Goal: Transaction & Acquisition: Purchase product/service

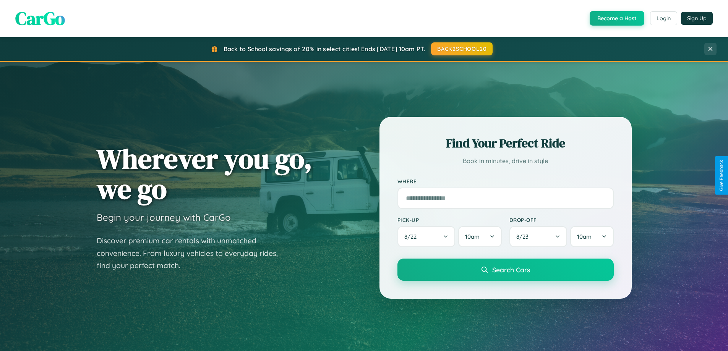
scroll to position [329, 0]
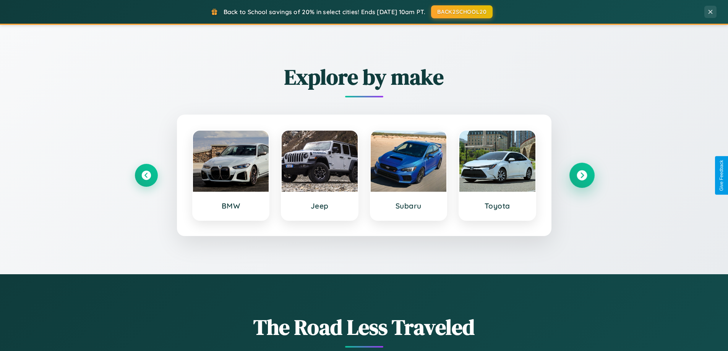
click at [582, 175] on icon at bounding box center [582, 175] width 10 height 10
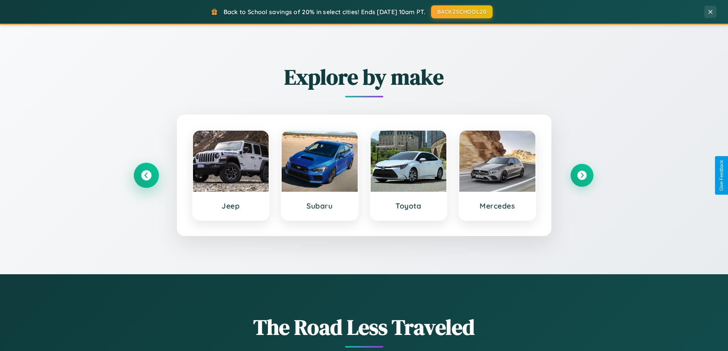
click at [146, 175] on icon at bounding box center [146, 175] width 10 height 10
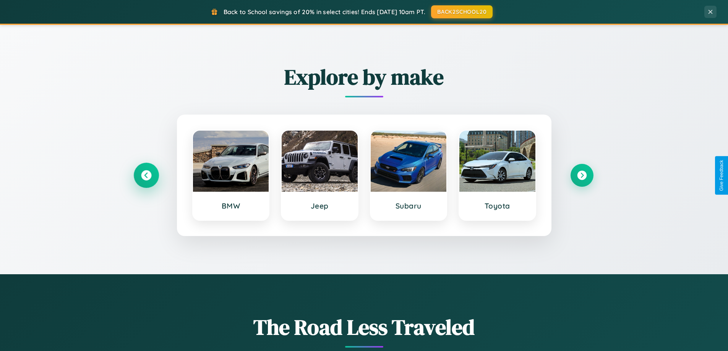
click at [146, 175] on icon at bounding box center [146, 175] width 10 height 10
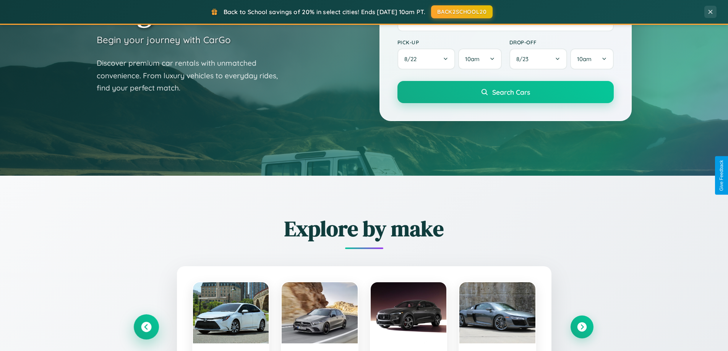
scroll to position [0, 0]
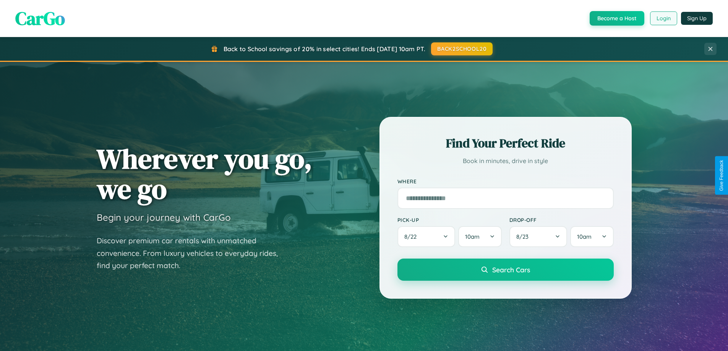
click at [663, 18] on button "Login" at bounding box center [663, 18] width 27 height 14
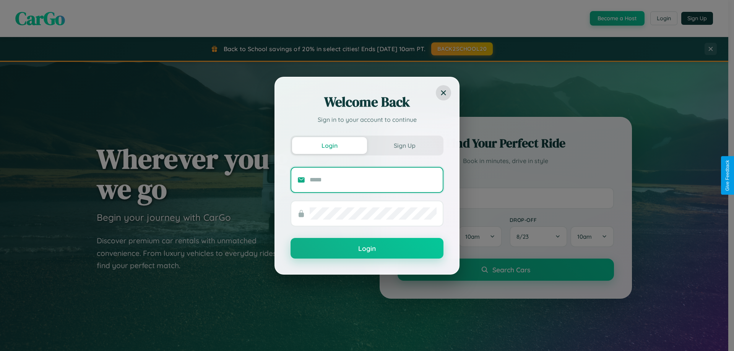
click at [373, 180] on input "text" at bounding box center [373, 180] width 127 height 12
type input "**********"
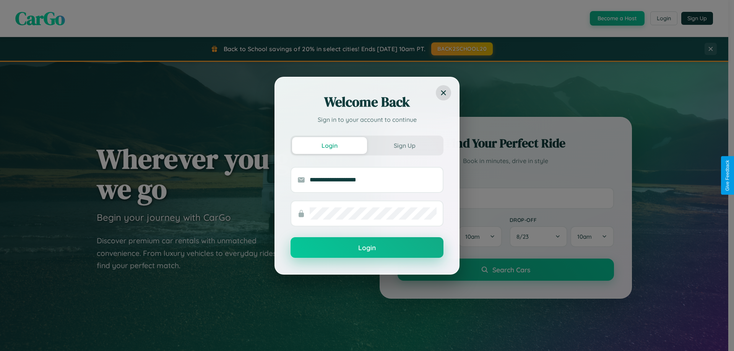
click at [367, 248] on button "Login" at bounding box center [366, 247] width 153 height 21
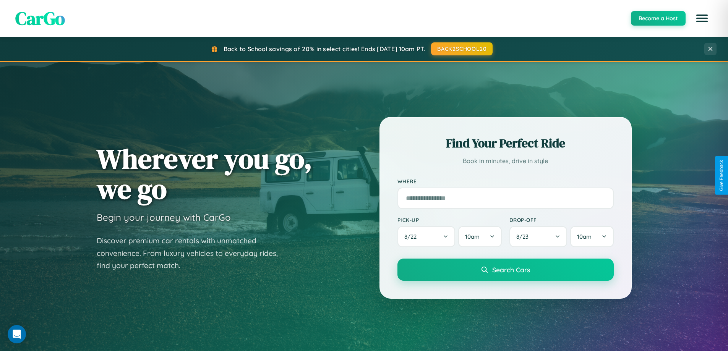
scroll to position [329, 0]
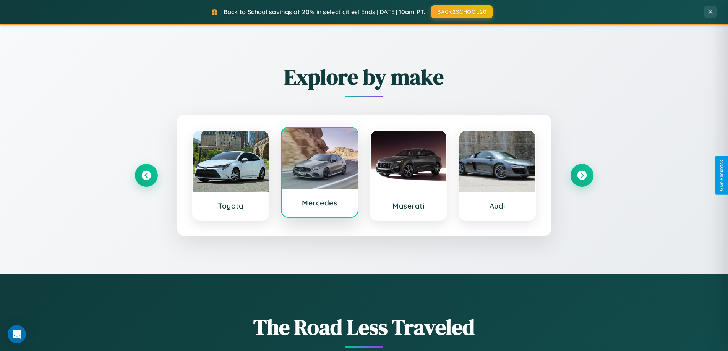
click at [319, 173] on div at bounding box center [320, 158] width 76 height 61
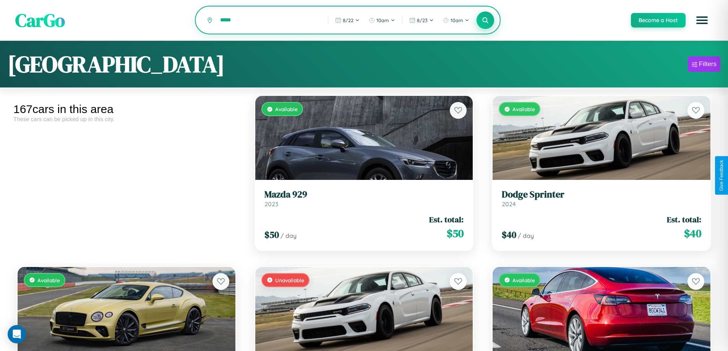
type input "*****"
click at [485, 21] on icon at bounding box center [485, 19] width 7 height 7
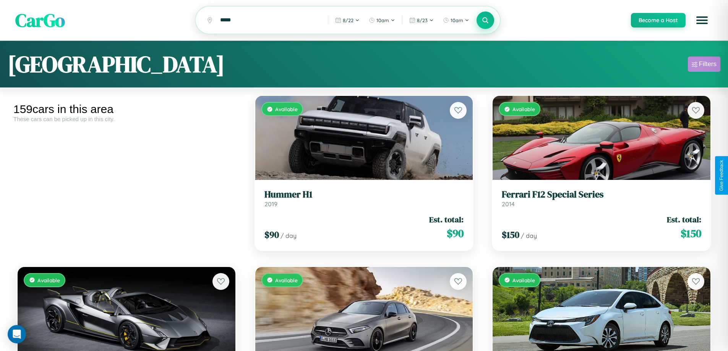
click at [704, 65] on div "Filters" at bounding box center [708, 64] width 18 height 8
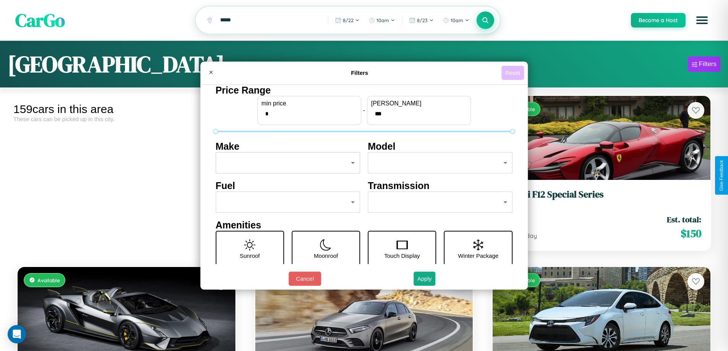
click at [514, 73] on button "Reset" at bounding box center [512, 73] width 23 height 14
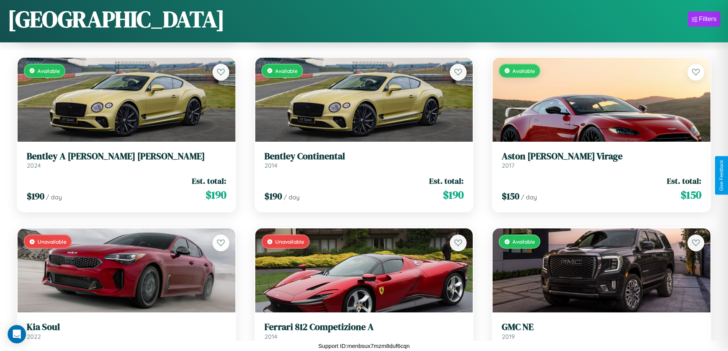
scroll to position [5070, 0]
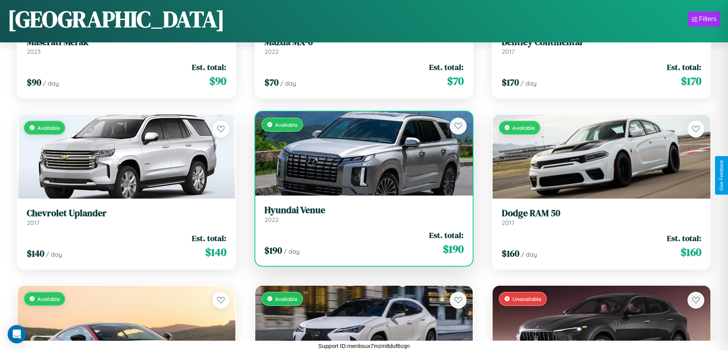
click at [361, 214] on h3 "Hyundai Venue" at bounding box center [363, 210] width 199 height 11
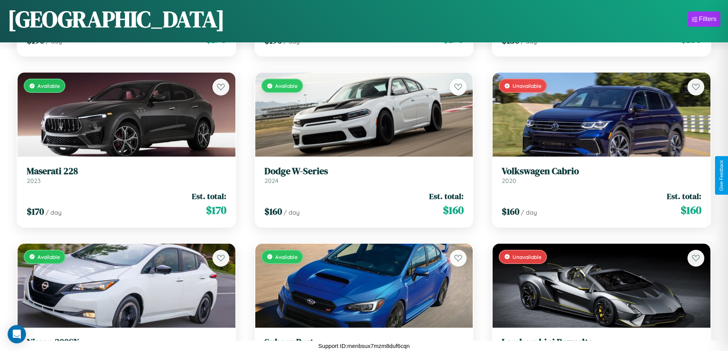
scroll to position [4043, 0]
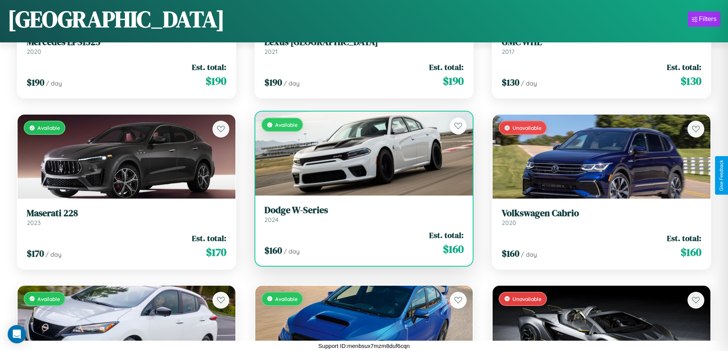
click at [361, 214] on h3 "Dodge W-Series" at bounding box center [363, 210] width 199 height 11
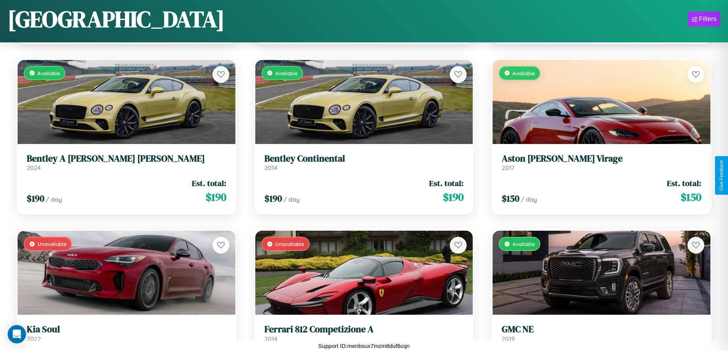
scroll to position [5925, 0]
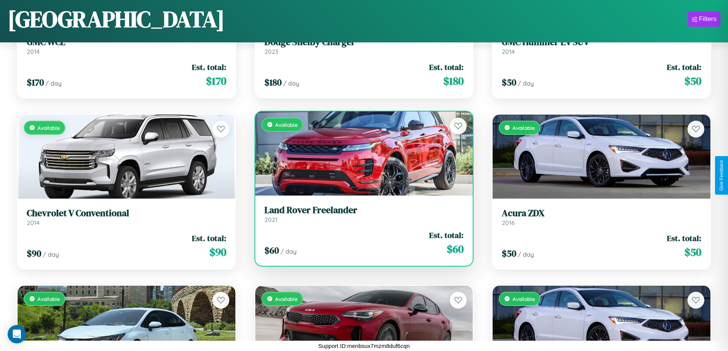
click at [361, 214] on h3 "Land Rover Freelander" at bounding box center [363, 210] width 199 height 11
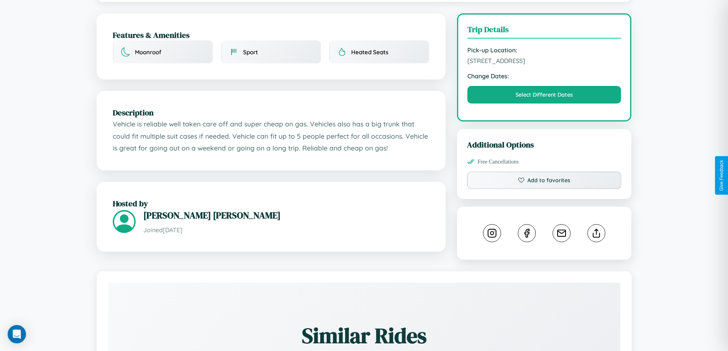
scroll to position [198, 0]
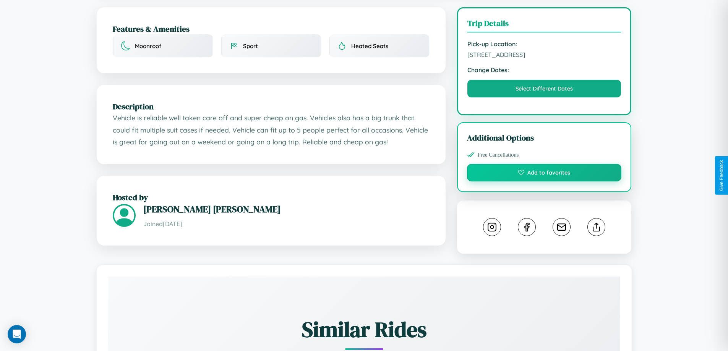
click at [544, 174] on button "Add to favorites" at bounding box center [544, 173] width 155 height 18
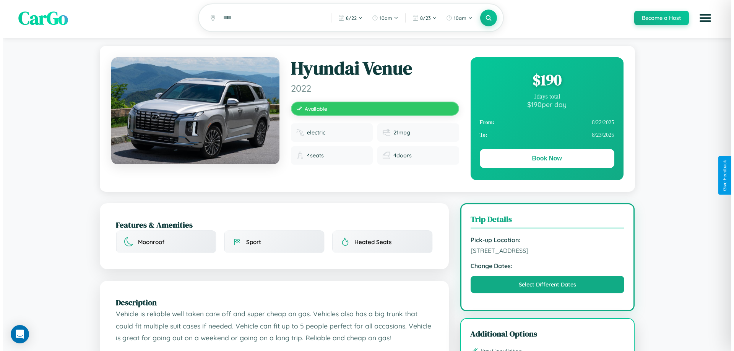
scroll to position [0, 0]
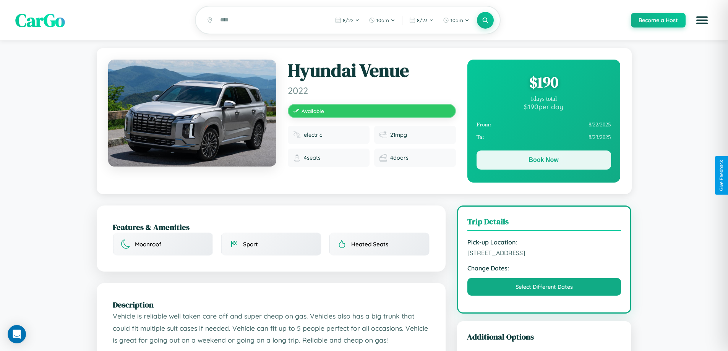
click at [543, 161] on button "Book Now" at bounding box center [544, 160] width 135 height 19
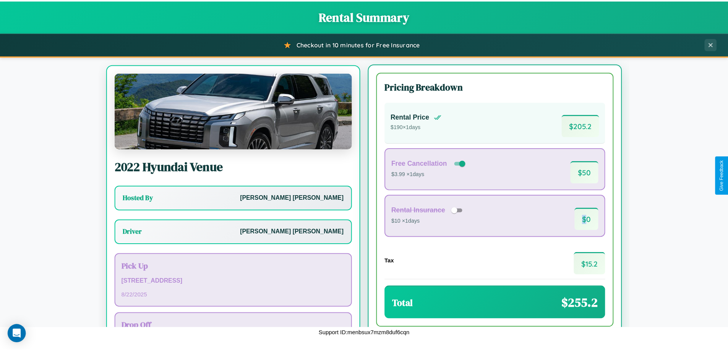
scroll to position [36, 0]
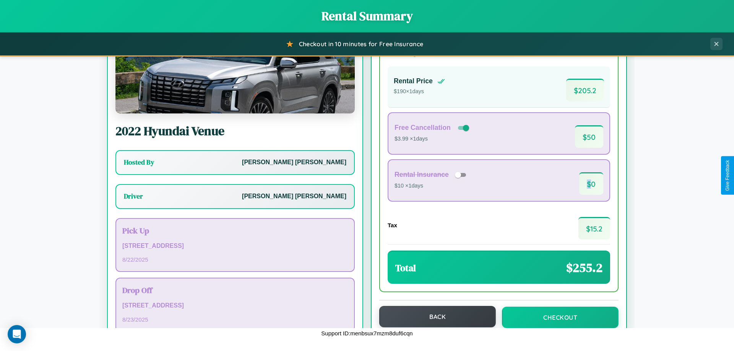
click at [434, 317] on button "Back" at bounding box center [437, 316] width 117 height 21
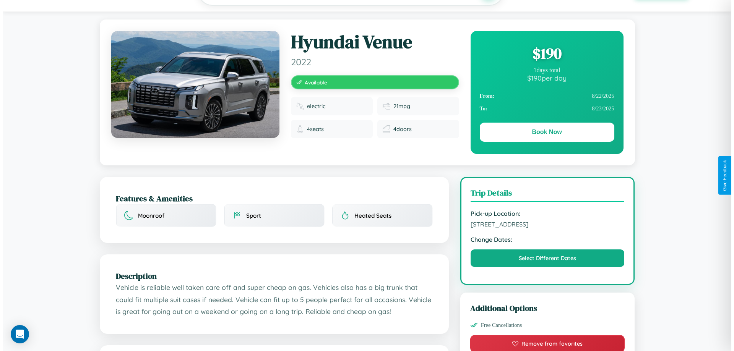
scroll to position [198, 0]
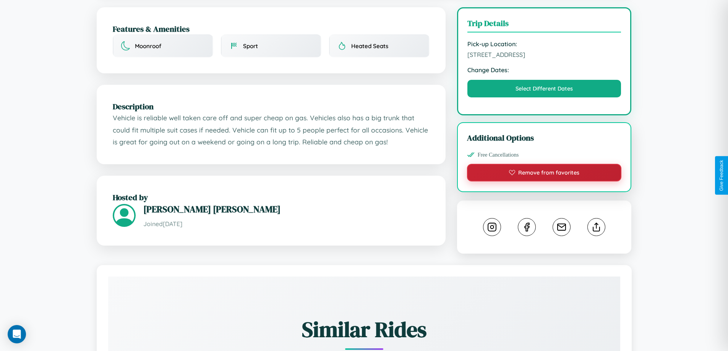
click at [544, 174] on button "Remove from favorites" at bounding box center [544, 173] width 155 height 18
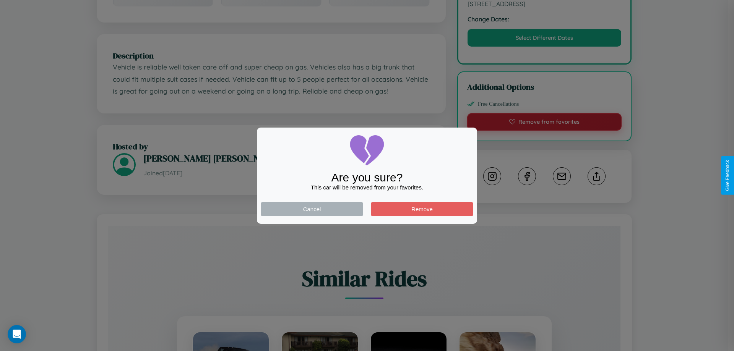
scroll to position [425, 0]
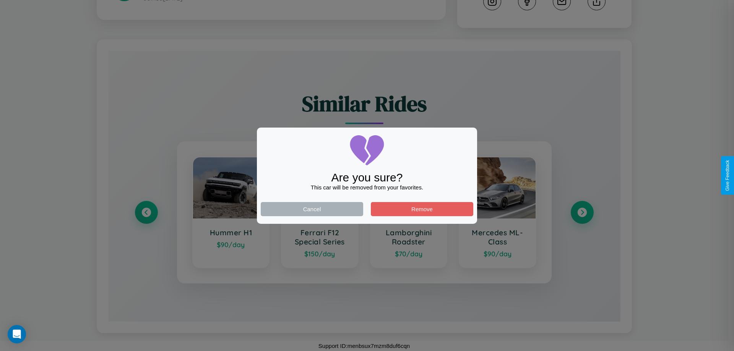
click at [146, 212] on div at bounding box center [367, 175] width 734 height 351
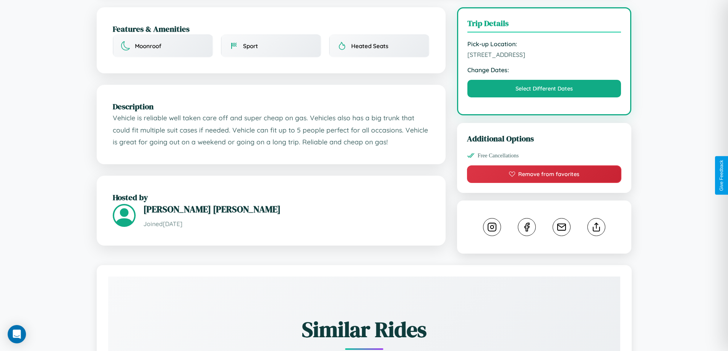
scroll to position [298, 0]
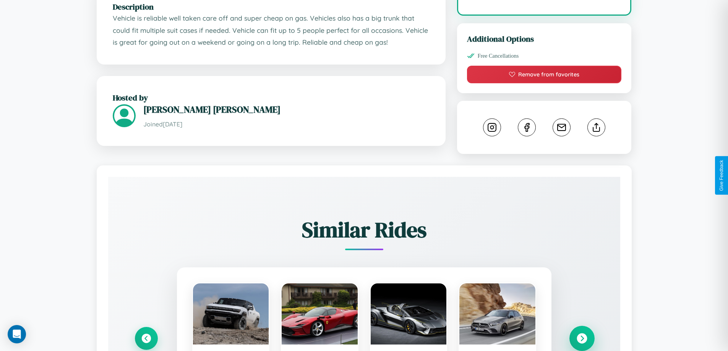
click at [582, 339] on icon at bounding box center [582, 339] width 10 height 10
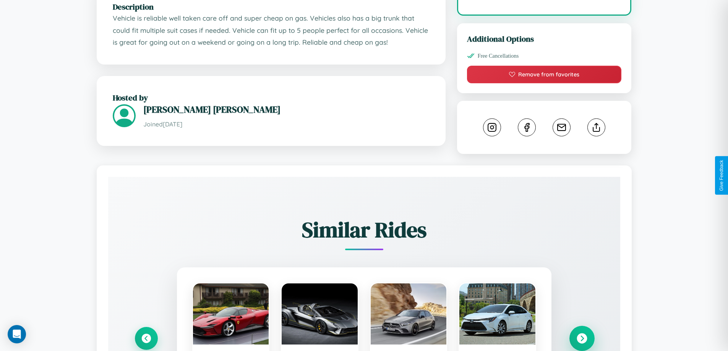
click at [582, 339] on icon at bounding box center [582, 339] width 10 height 10
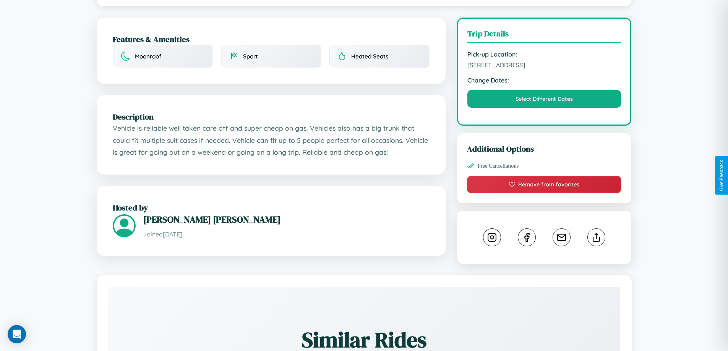
scroll to position [79, 0]
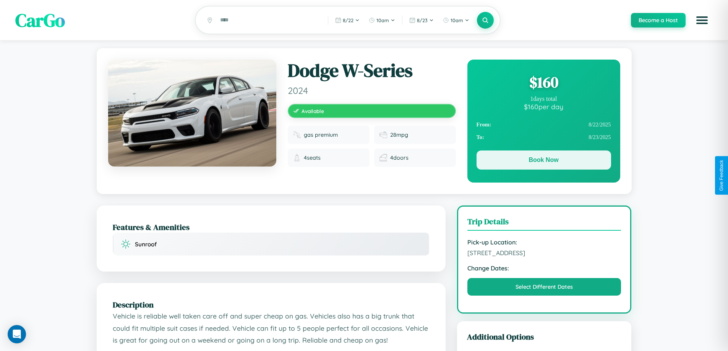
click at [543, 161] on button "Book Now" at bounding box center [544, 160] width 135 height 19
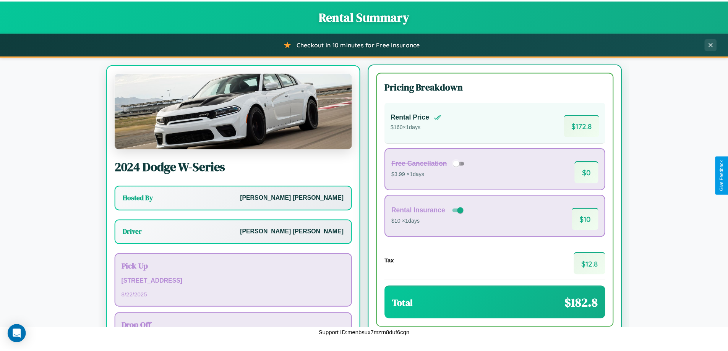
scroll to position [36, 0]
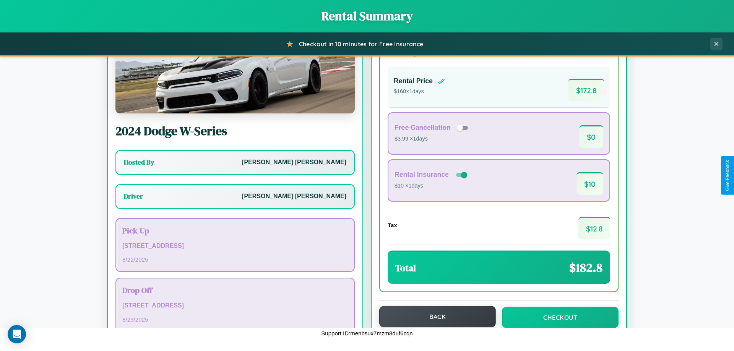
click at [434, 317] on button "Back" at bounding box center [437, 316] width 117 height 21
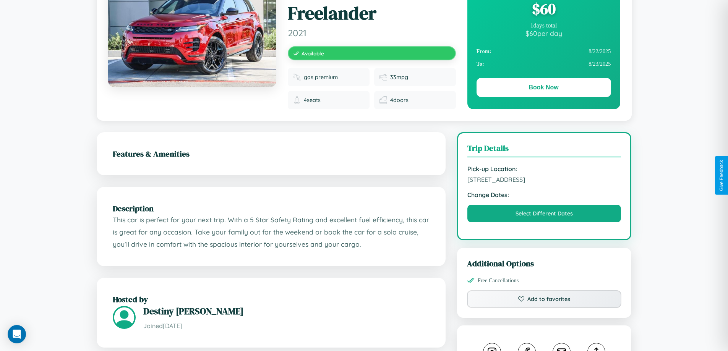
scroll to position [257, 0]
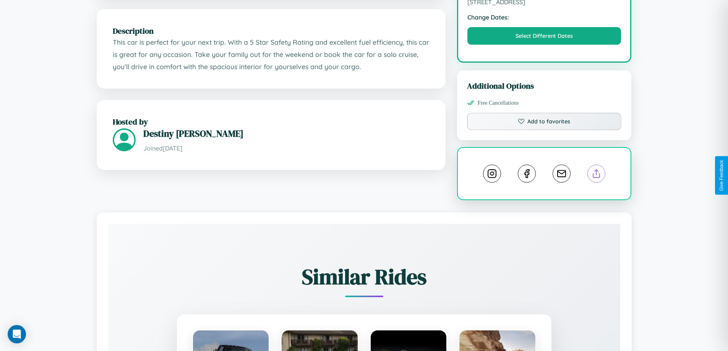
click at [597, 175] on line at bounding box center [597, 172] width 0 height 5
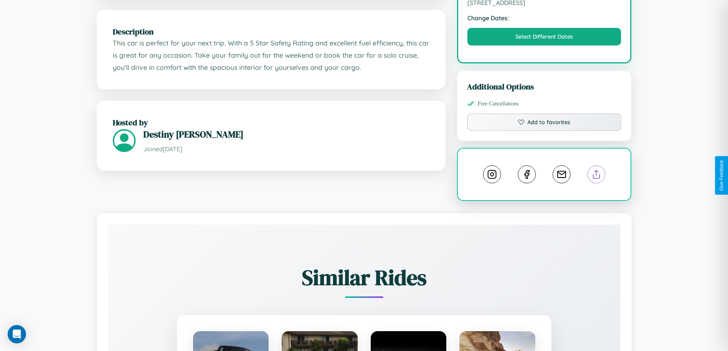
click at [597, 175] on line at bounding box center [597, 172] width 0 height 5
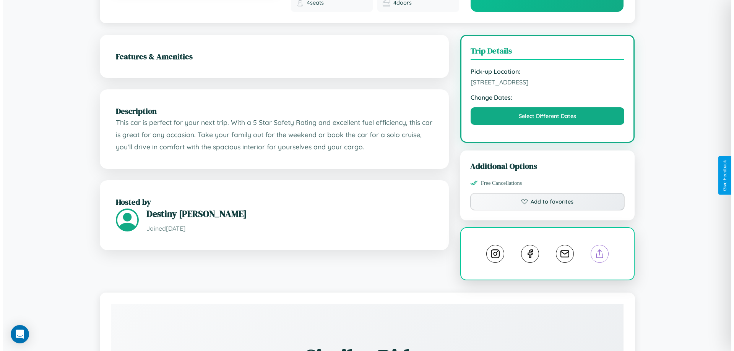
scroll to position [0, 0]
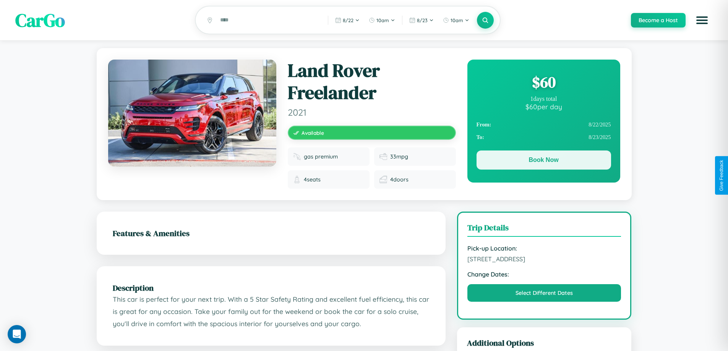
click at [543, 162] on button "Book Now" at bounding box center [544, 160] width 135 height 19
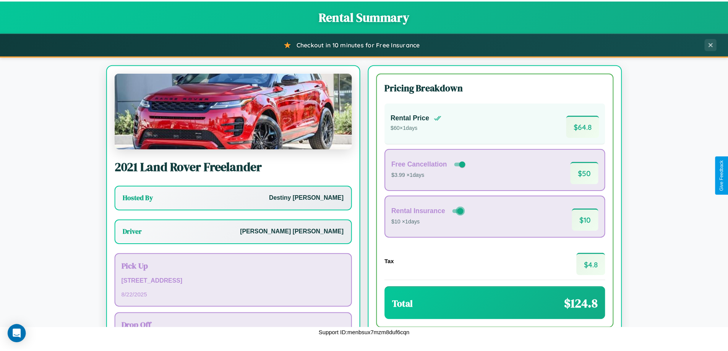
scroll to position [55, 0]
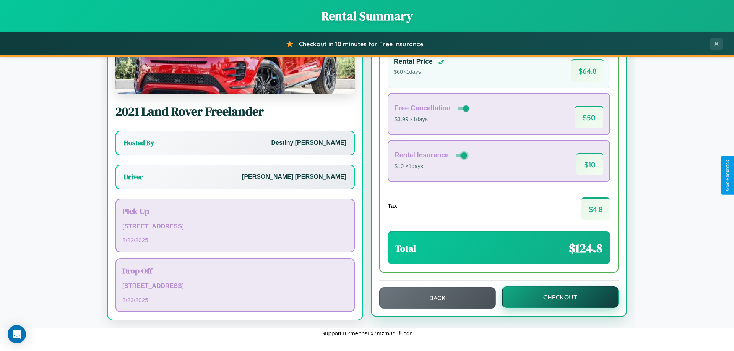
click at [555, 297] on button "Checkout" at bounding box center [560, 297] width 117 height 21
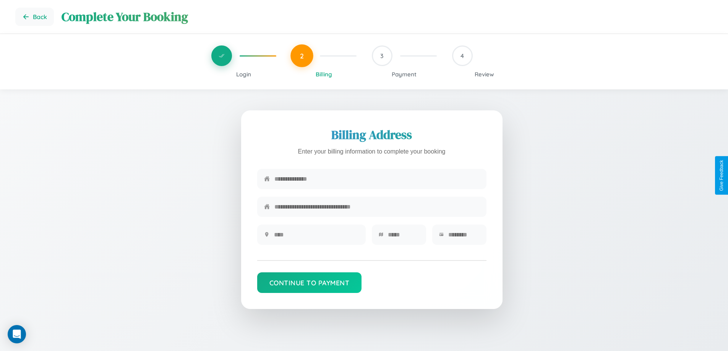
click at [377, 180] on input "text" at bounding box center [376, 179] width 205 height 19
type input "**********"
click at [316, 237] on input "text" at bounding box center [316, 234] width 85 height 19
type input "********"
click at [403, 237] on input "text" at bounding box center [403, 234] width 31 height 19
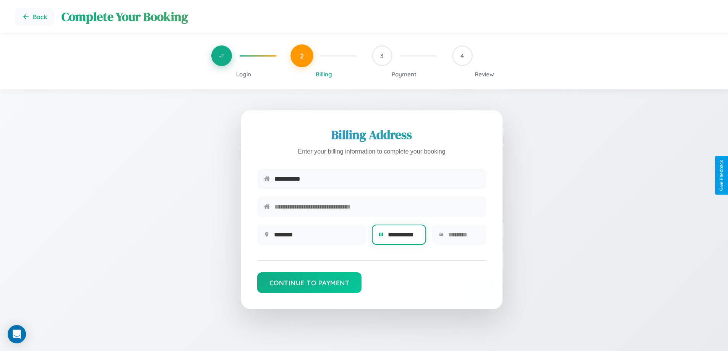
type input "**********"
click at [464, 237] on input "text" at bounding box center [463, 234] width 31 height 19
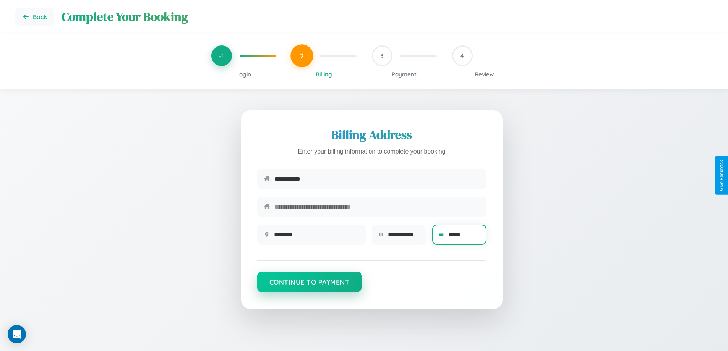
type input "*****"
click at [309, 286] on button "Continue to Payment" at bounding box center [309, 282] width 105 height 21
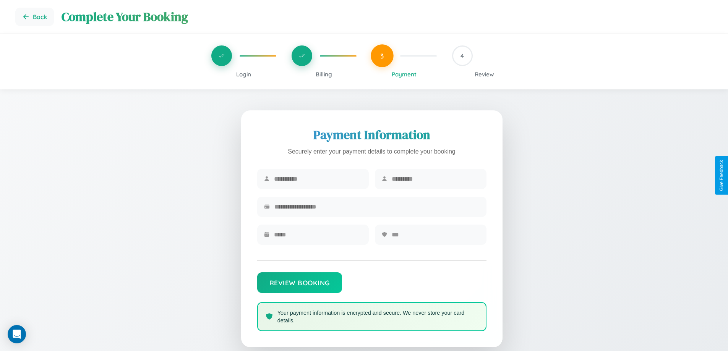
click at [318, 179] on input "text" at bounding box center [318, 179] width 88 height 19
type input "*******"
click at [435, 179] on input "text" at bounding box center [436, 179] width 88 height 19
type input "*****"
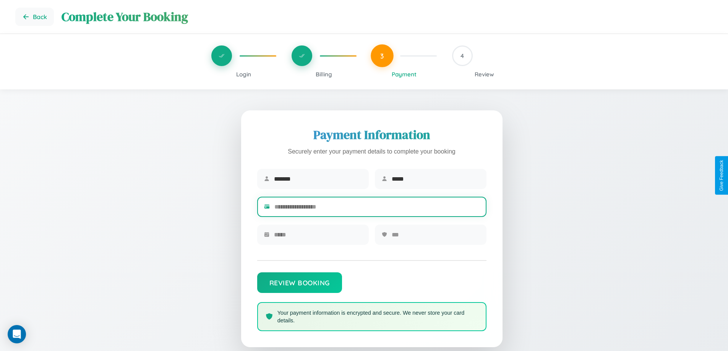
click at [377, 208] on input "text" at bounding box center [376, 207] width 205 height 19
type input "**********"
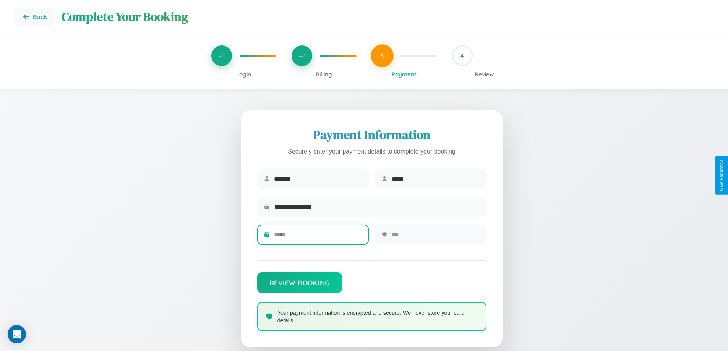
click at [318, 237] on input "text" at bounding box center [318, 234] width 88 height 19
type input "*****"
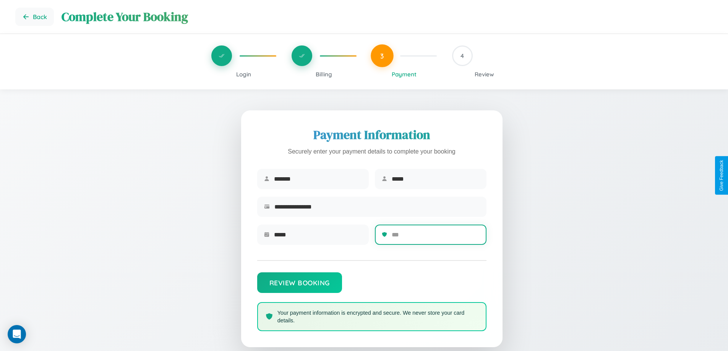
click at [435, 237] on input "text" at bounding box center [436, 234] width 88 height 19
type input "***"
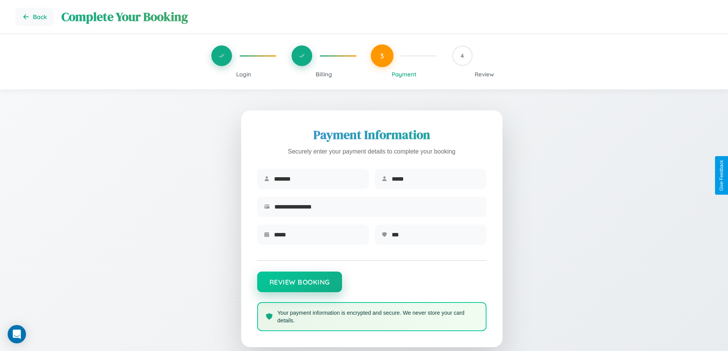
click at [299, 286] on button "Review Booking" at bounding box center [299, 282] width 85 height 21
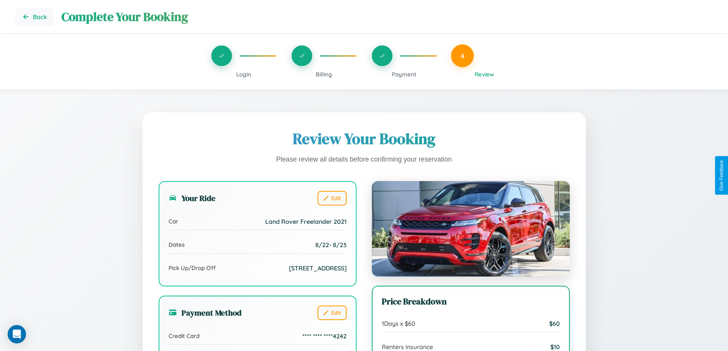
scroll to position [85, 0]
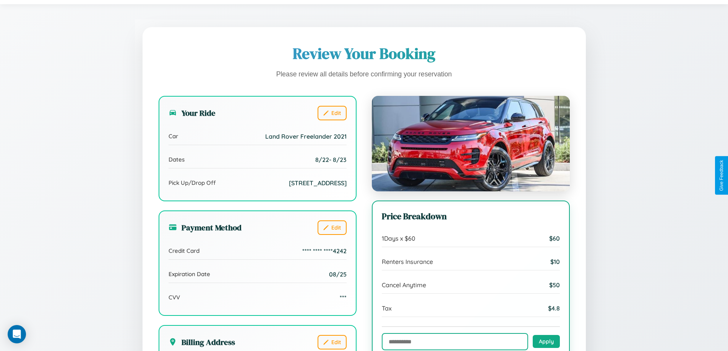
click at [455, 342] on input "text" at bounding box center [455, 341] width 146 height 17
type input "**********"
click at [546, 342] on button "Apply" at bounding box center [546, 341] width 27 height 13
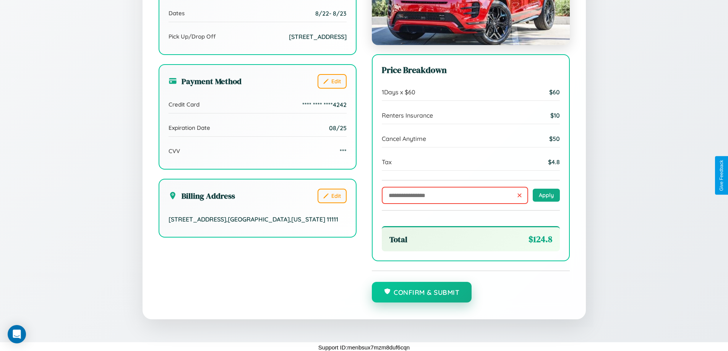
scroll to position [234, 0]
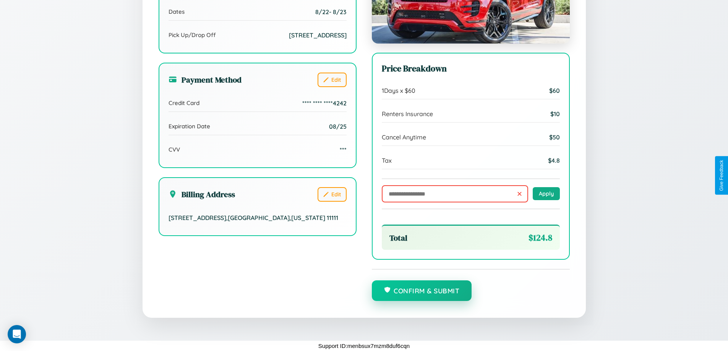
click at [421, 291] on button "Confirm & Submit" at bounding box center [422, 290] width 100 height 21
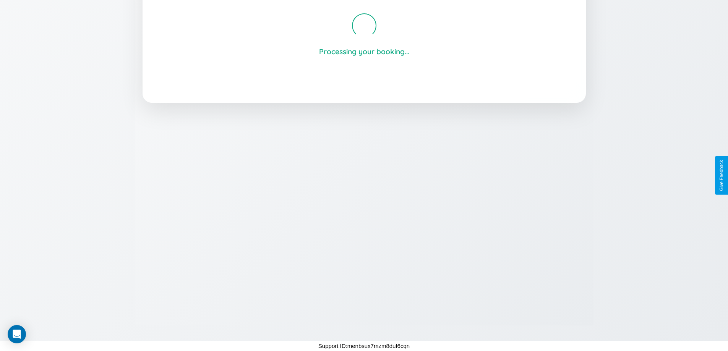
scroll to position [146, 0]
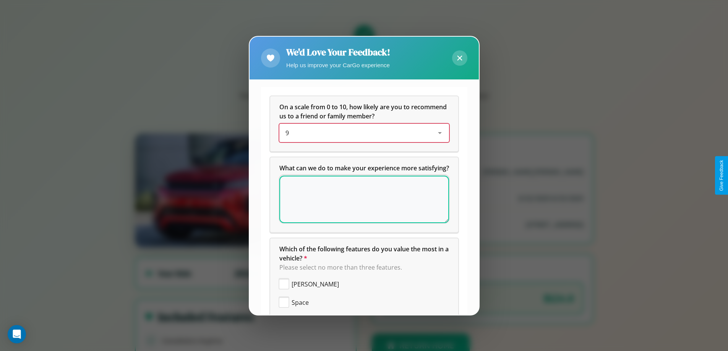
click at [361, 133] on div "9" at bounding box center [357, 132] width 145 height 9
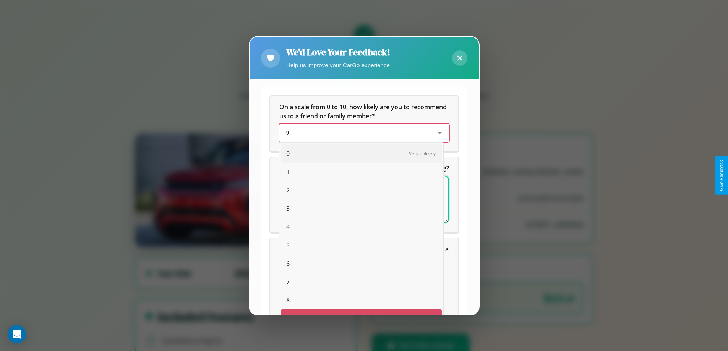
scroll to position [13, 31]
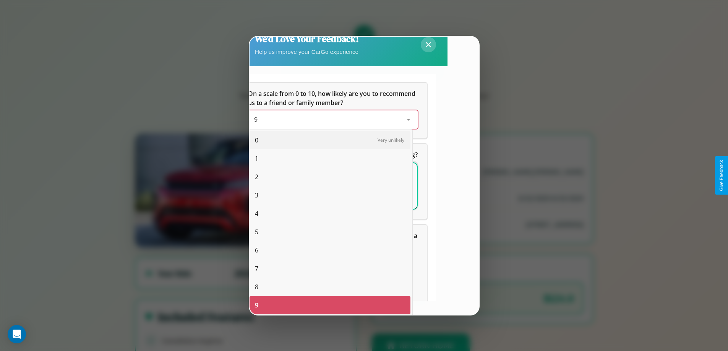
click at [256, 232] on span "5" at bounding box center [256, 231] width 3 height 9
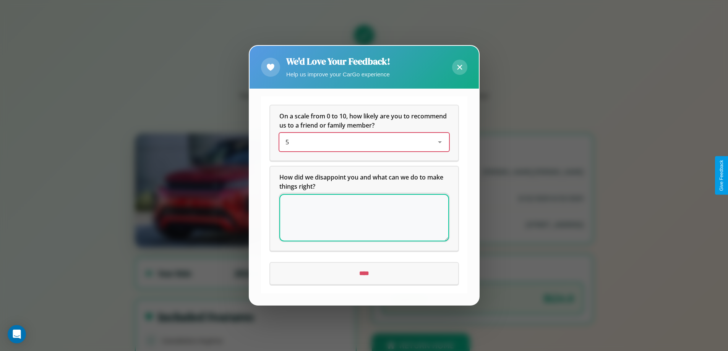
scroll to position [0, 0]
click at [364, 218] on textarea at bounding box center [364, 218] width 170 height 47
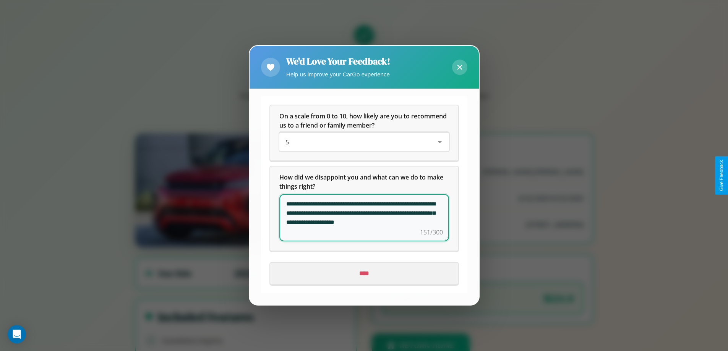
type textarea "**********"
click at [364, 274] on input "****" at bounding box center [364, 273] width 188 height 21
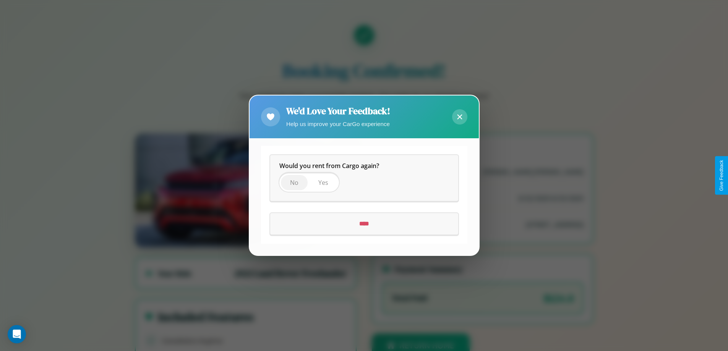
click at [294, 183] on span "No" at bounding box center [294, 183] width 8 height 8
click at [364, 224] on input "****" at bounding box center [364, 224] width 188 height 21
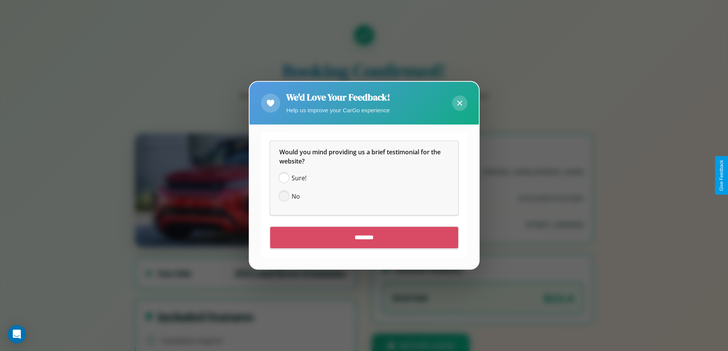
click at [284, 196] on span at bounding box center [283, 196] width 9 height 9
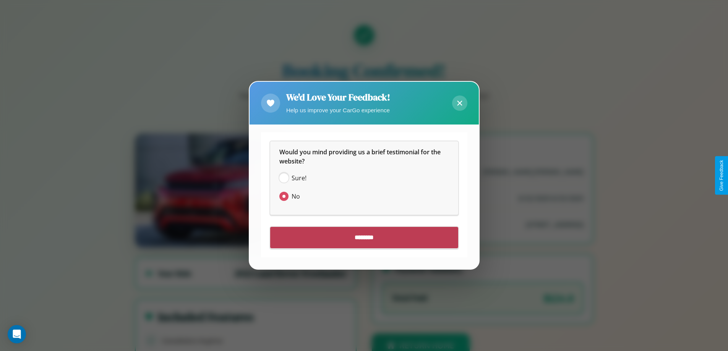
click at [364, 238] on input "********" at bounding box center [364, 237] width 188 height 21
